Goal: Information Seeking & Learning: Learn about a topic

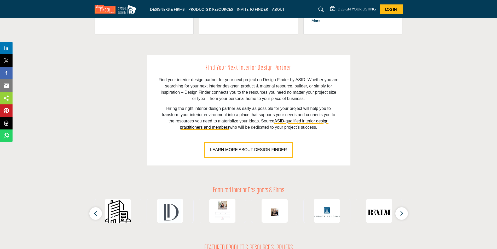
scroll to position [334, 0]
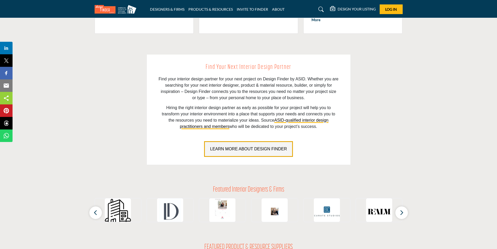
click at [249, 149] on span "LEARN MORE ABOUT DESIGN FINDER" at bounding box center [248, 149] width 77 height 4
